Goal: Find specific page/section: Find specific page/section

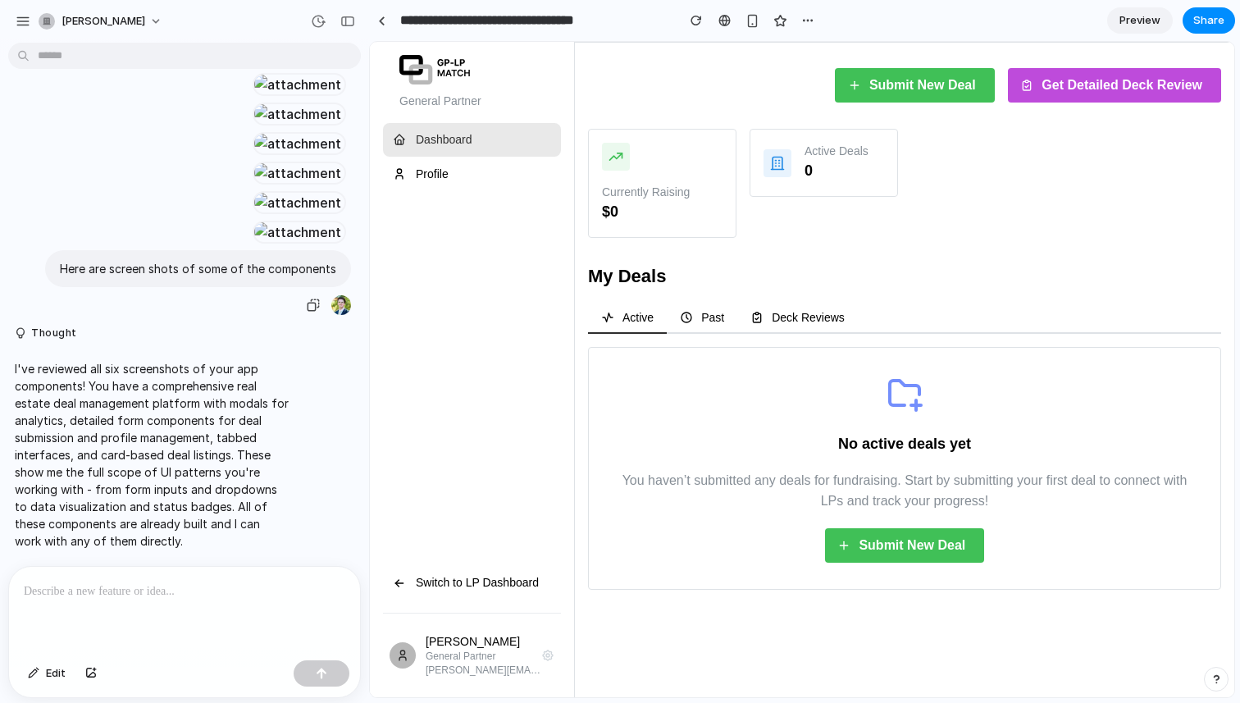
scroll to position [1500, 0]
click at [253, 221] on div at bounding box center [298, 232] width 90 height 23
click at [132, 601] on div at bounding box center [184, 610] width 351 height 87
click at [131, 578] on div at bounding box center [184, 610] width 351 height 87
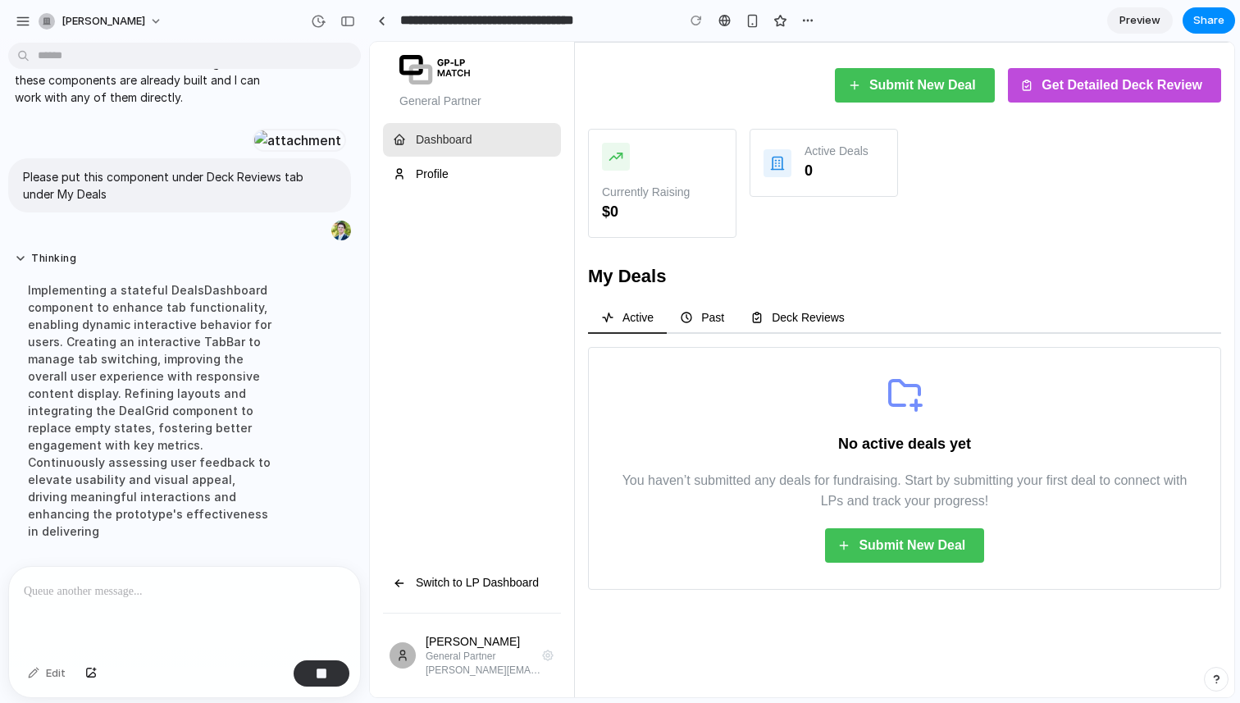
scroll to position [2144, 0]
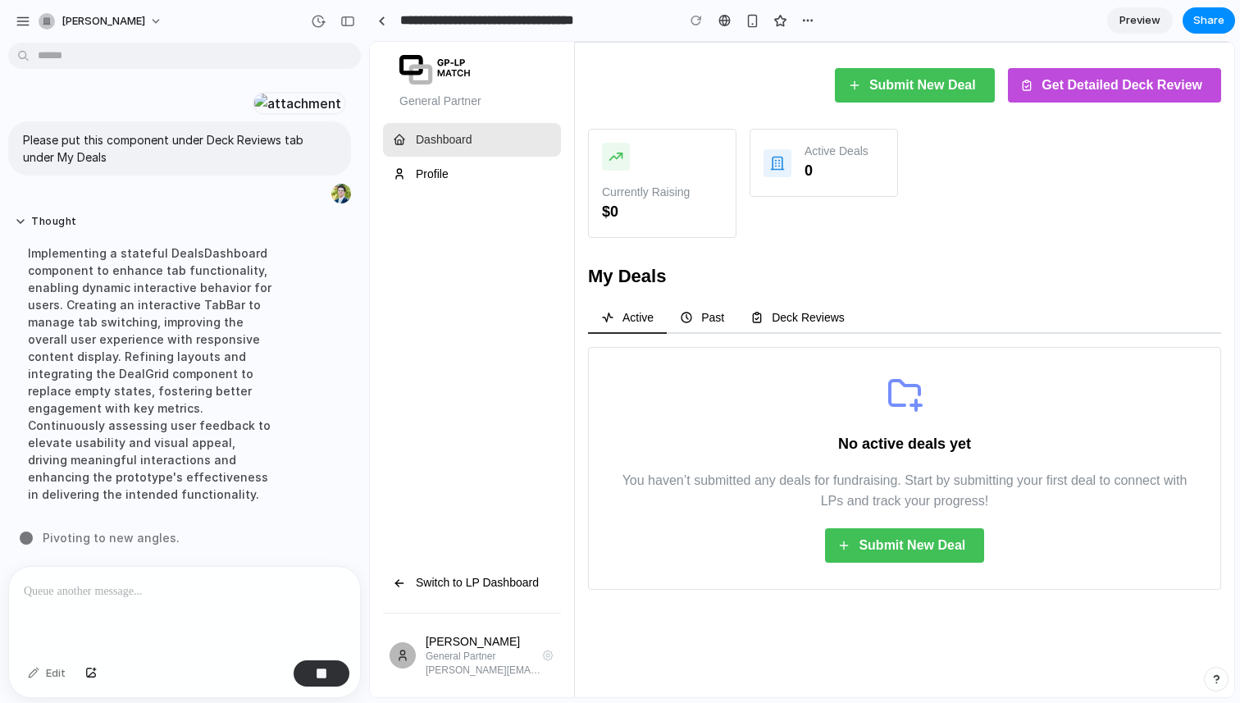
click at [829, 315] on span "Deck Reviews" at bounding box center [808, 317] width 73 height 11
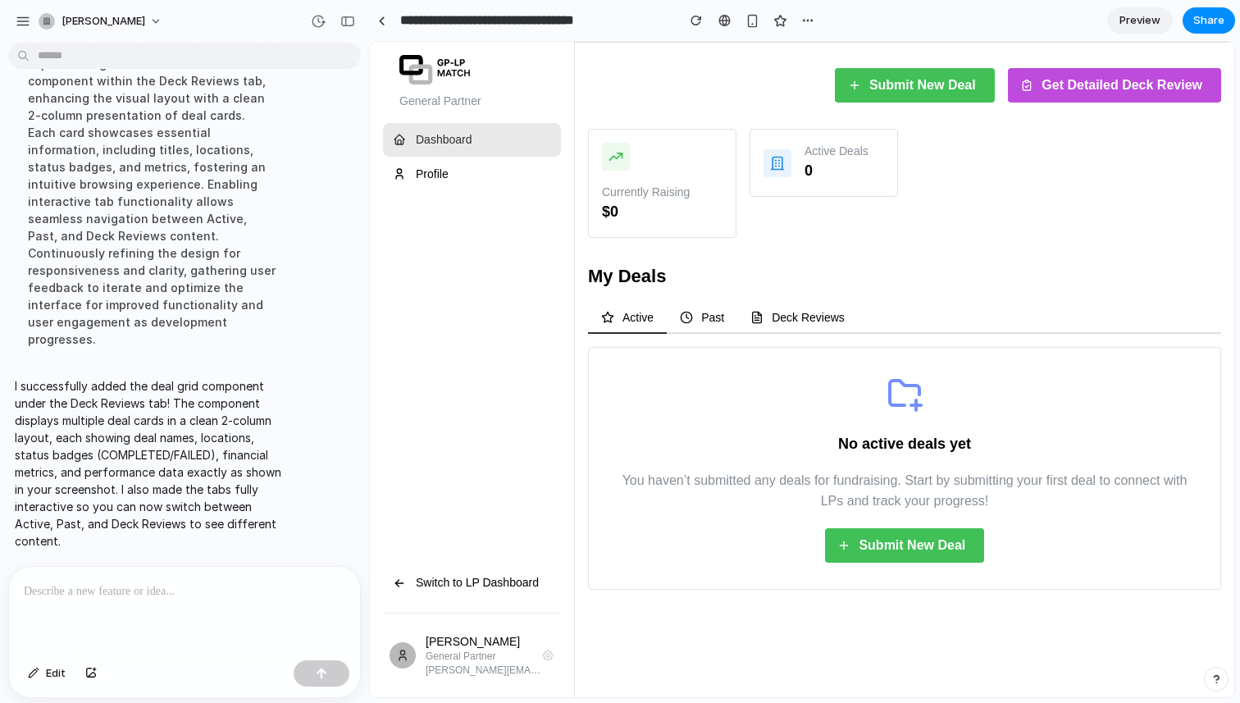
scroll to position [2316, 0]
click at [810, 300] on div "My Deals Active Past Deck Reviews No active deals yet You haven’t submitted any…" at bounding box center [904, 426] width 633 height 325
click at [810, 313] on span "Deck Reviews" at bounding box center [808, 317] width 73 height 11
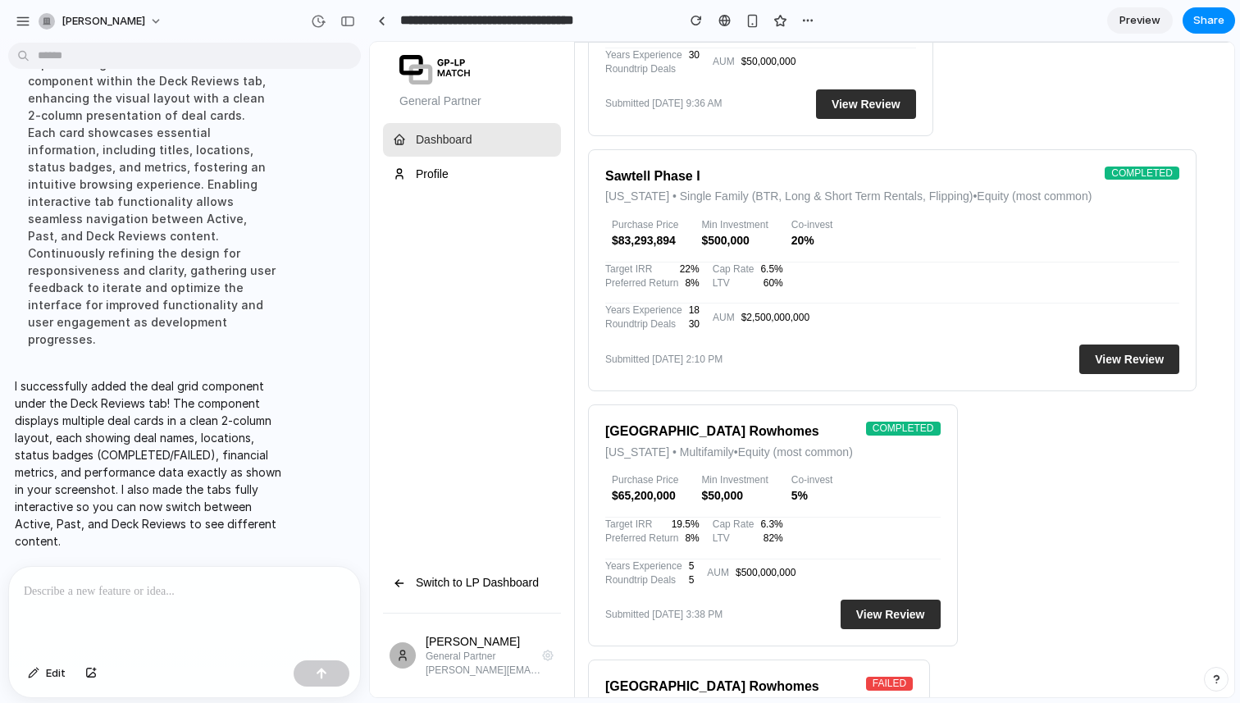
scroll to position [0, 0]
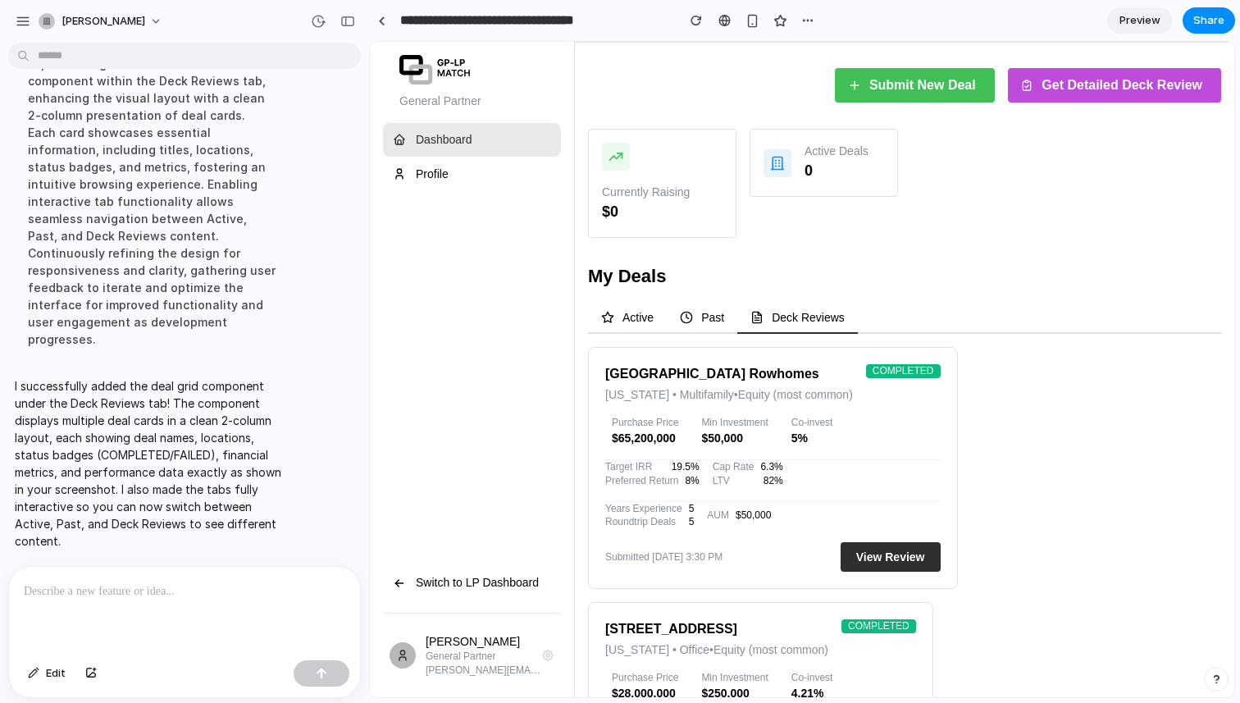
click at [878, 568] on span "View Review" at bounding box center [890, 557] width 69 height 28
click at [641, 307] on button "Active" at bounding box center [627, 318] width 79 height 31
